Goal: Task Accomplishment & Management: Use online tool/utility

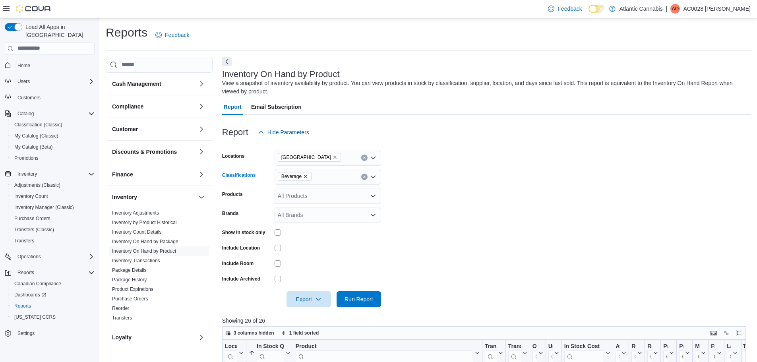
click at [307, 175] on icon "Remove Beverage from selection in this group" at bounding box center [305, 176] width 5 height 5
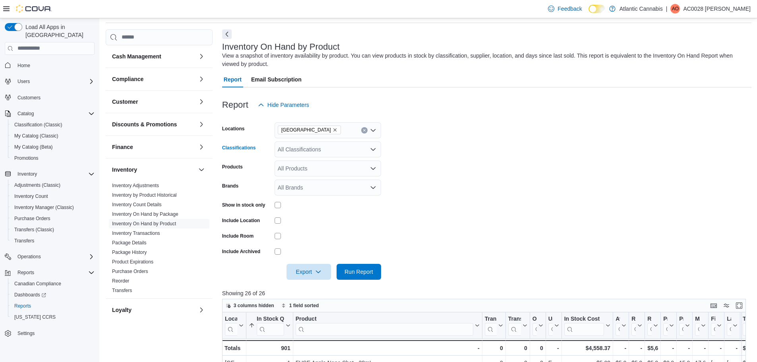
scroll to position [40, 0]
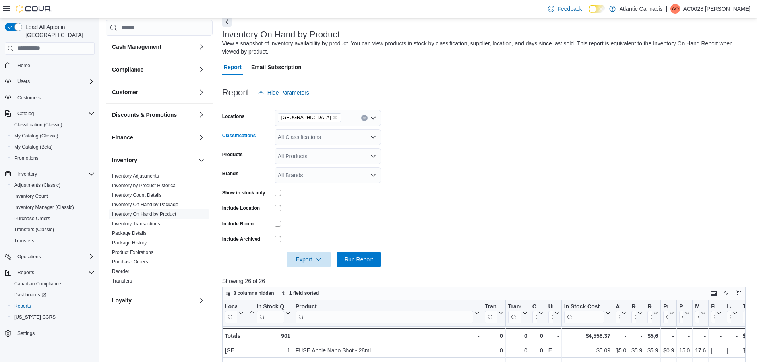
click at [469, 187] on form "Locations Galway Classifications All Classifications Combo box. Selected. Combo…" at bounding box center [487, 184] width 530 height 167
click at [535, 177] on form "Locations Galway Classifications All Classifications Products All Products Bran…" at bounding box center [487, 184] width 530 height 167
click at [304, 136] on div "All Classifications" at bounding box center [328, 137] width 107 height 16
click at [301, 171] on span "Dried Flower" at bounding box center [311, 174] width 31 height 8
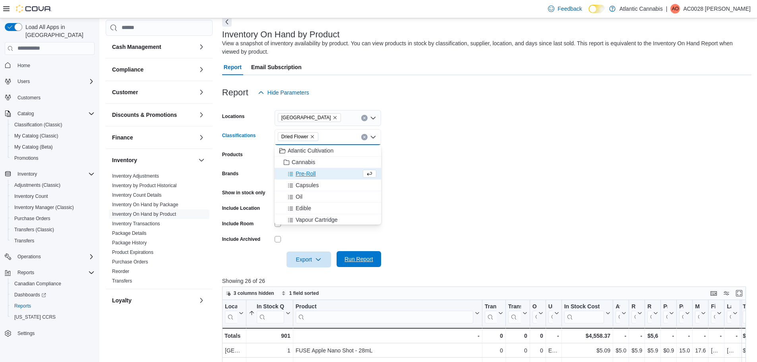
click at [356, 259] on span "Run Report" at bounding box center [359, 259] width 29 height 8
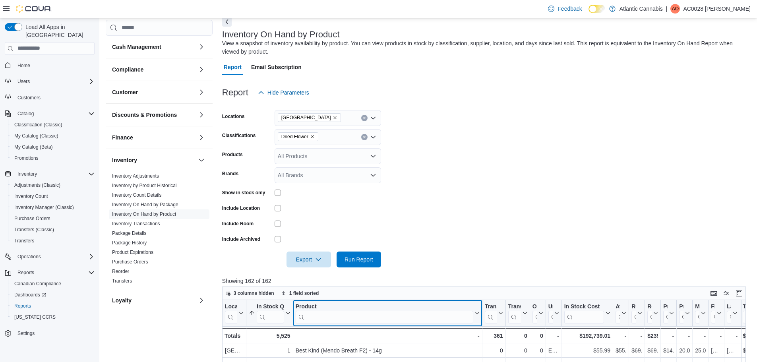
click at [325, 315] on input "search" at bounding box center [384, 317] width 178 height 13
type input "***"
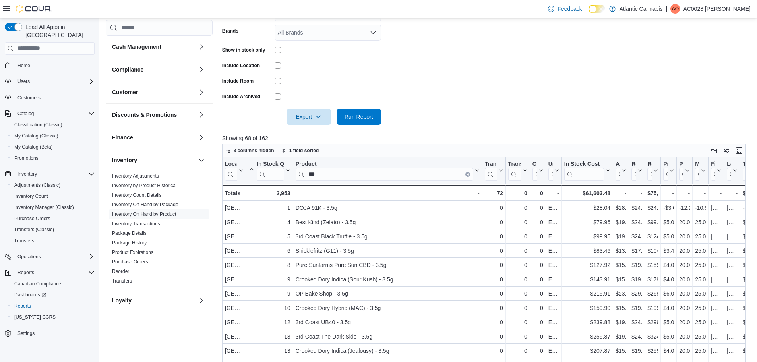
scroll to position [199, 0]
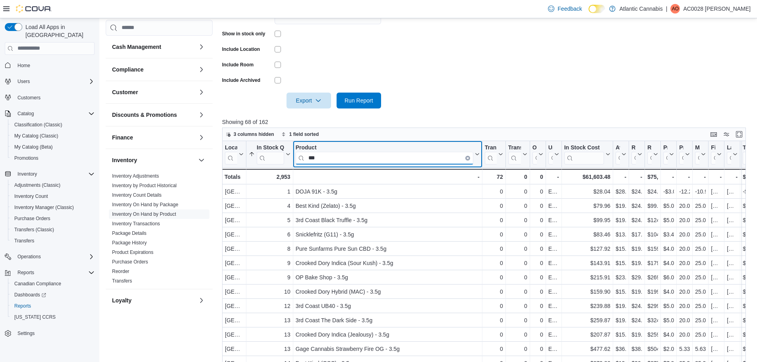
drag, startPoint x: 336, startPoint y: 160, endPoint x: 200, endPoint y: 170, distance: 136.7
click at [200, 170] on div "Cash Management Cash Management Cash Out Details Compliance OCS Transaction Sub…" at bounding box center [429, 137] width 646 height 559
